Goal: Check status: Check status

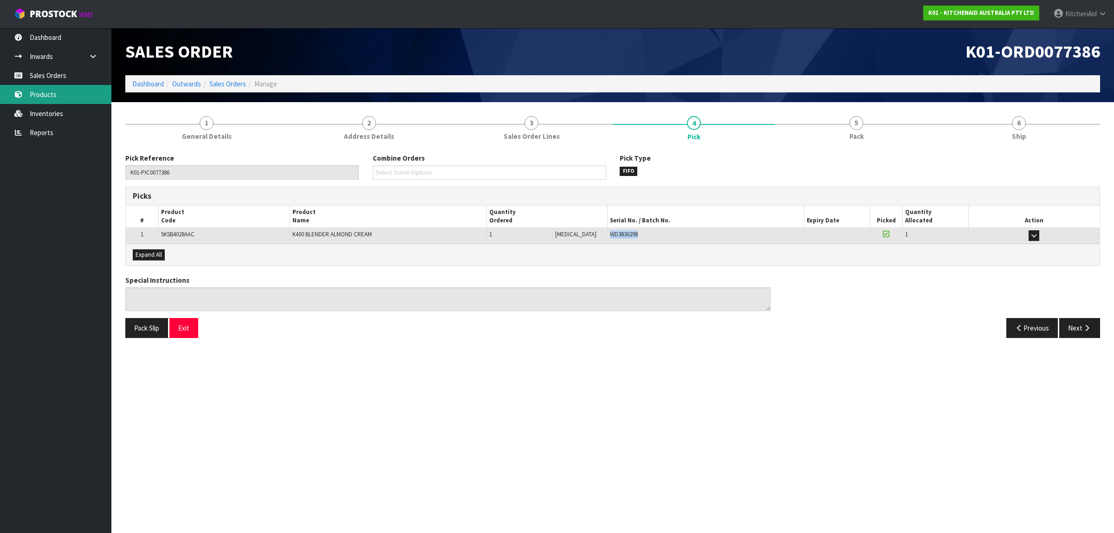
click at [53, 98] on link "Products" at bounding box center [55, 94] width 111 height 19
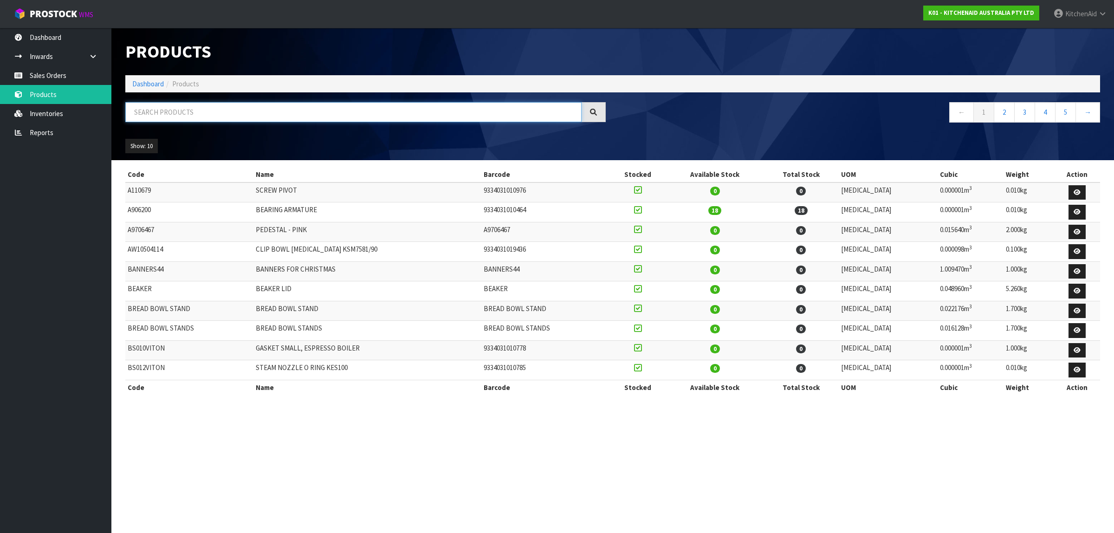
click at [200, 108] on input "text" at bounding box center [353, 112] width 456 height 20
paste input "W11433177"
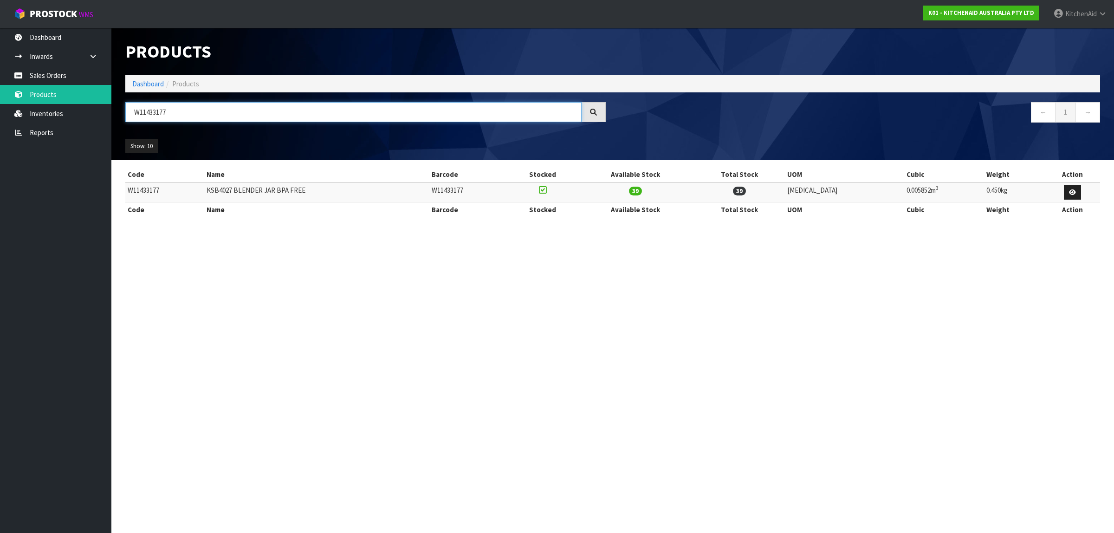
type input "W11433177"
click at [43, 72] on link "Sales Orders" at bounding box center [55, 75] width 111 height 19
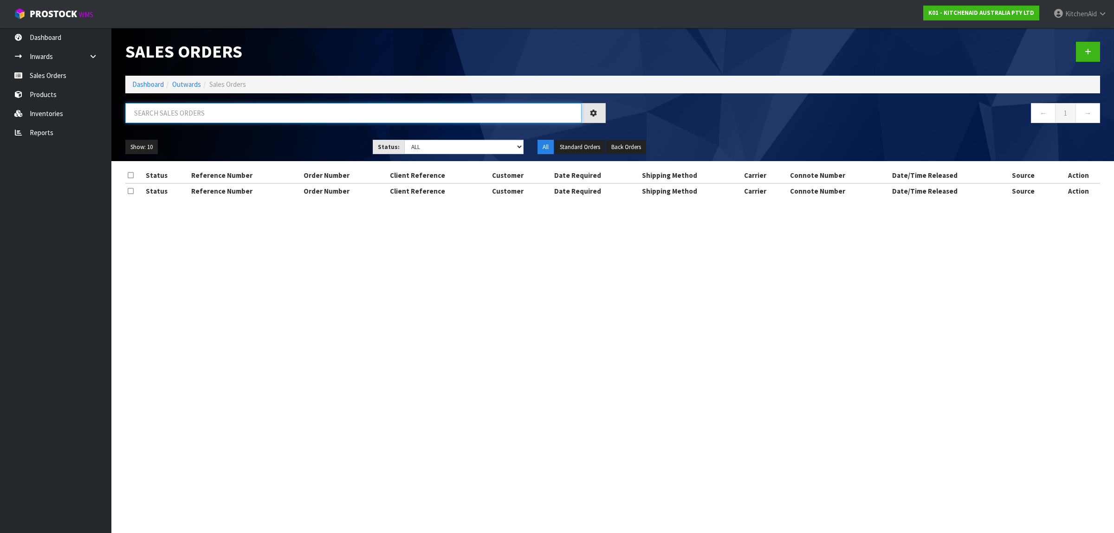
click at [205, 112] on input "text" at bounding box center [353, 113] width 456 height 20
paste input "82023791"
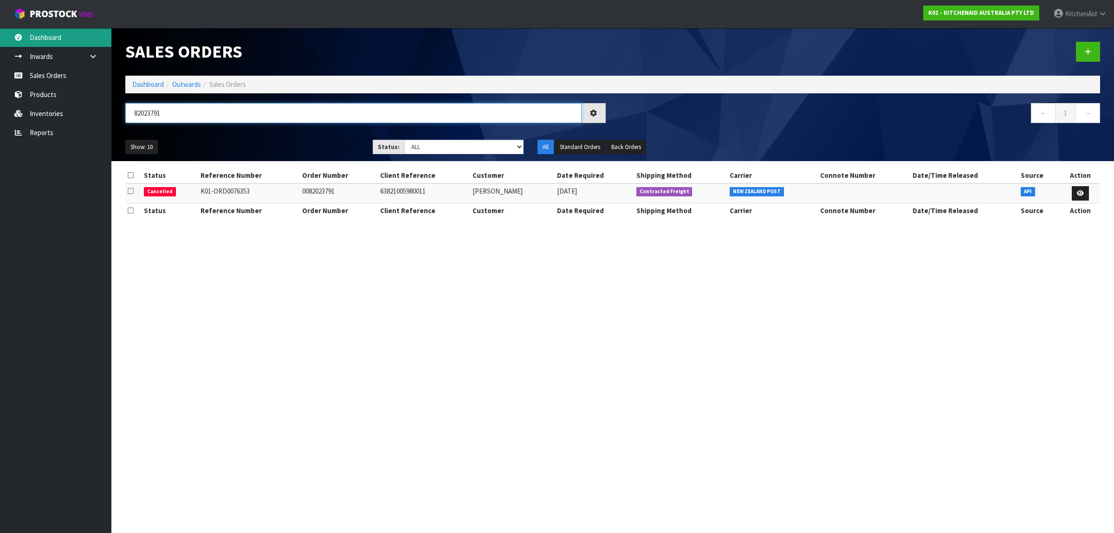
type input "82023791"
